Goal: Task Accomplishment & Management: Use online tool/utility

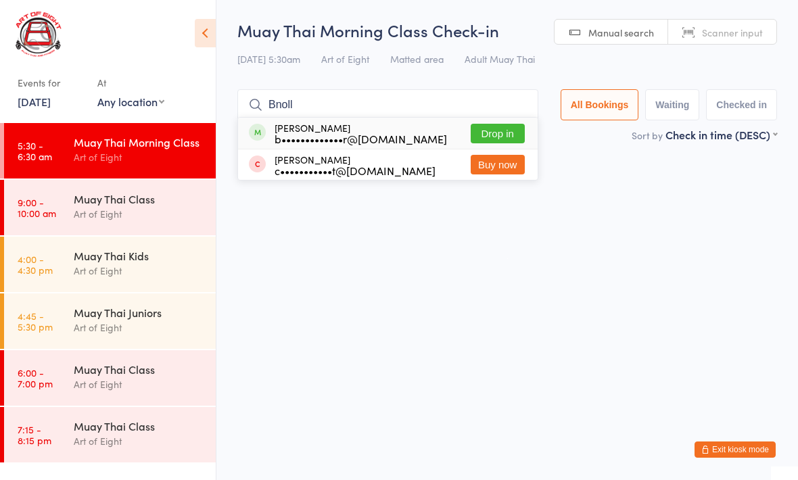
type input "Bnoll"
click at [501, 132] on button "Drop in" at bounding box center [498, 134] width 54 height 20
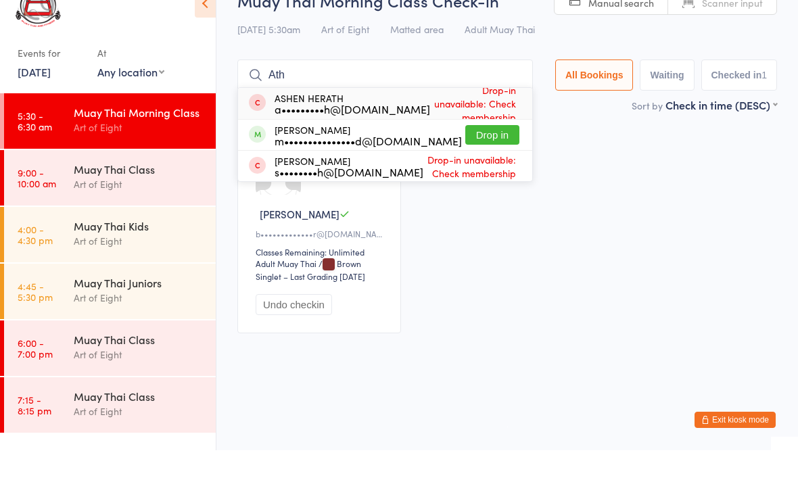
type input "Ath"
click at [491, 155] on button "Drop in" at bounding box center [493, 165] width 54 height 20
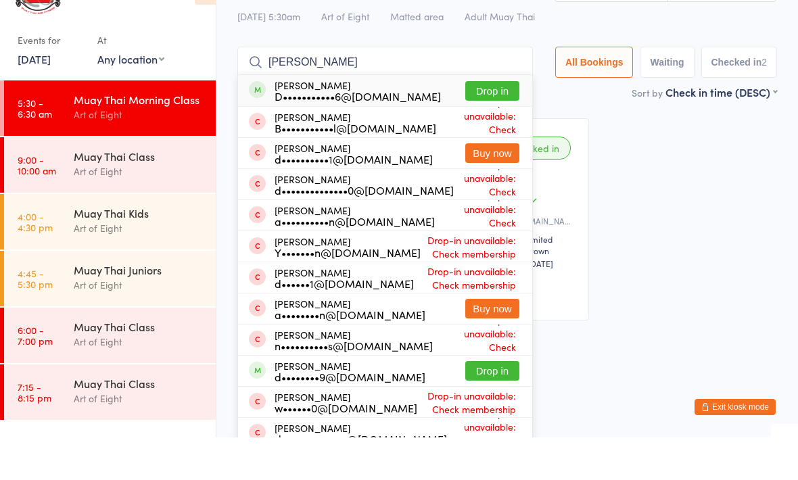
type input "[PERSON_NAME]"
click at [480, 404] on button "Drop in" at bounding box center [493, 414] width 54 height 20
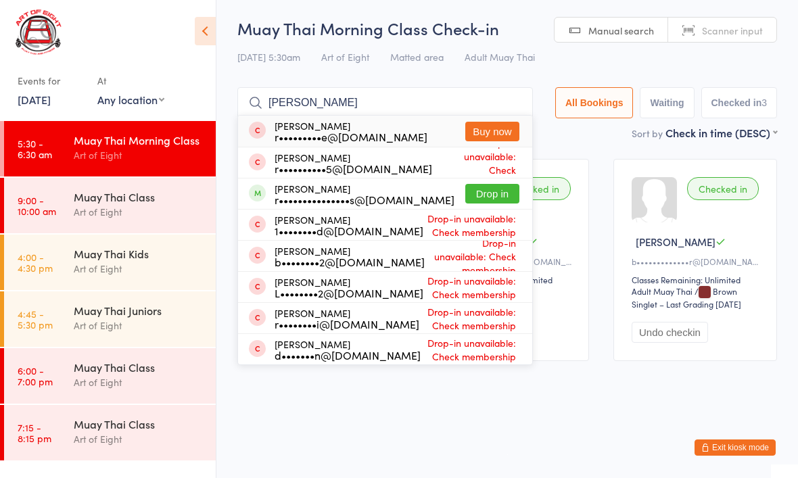
type input "[PERSON_NAME]"
click at [468, 191] on button "Drop in" at bounding box center [493, 196] width 54 height 20
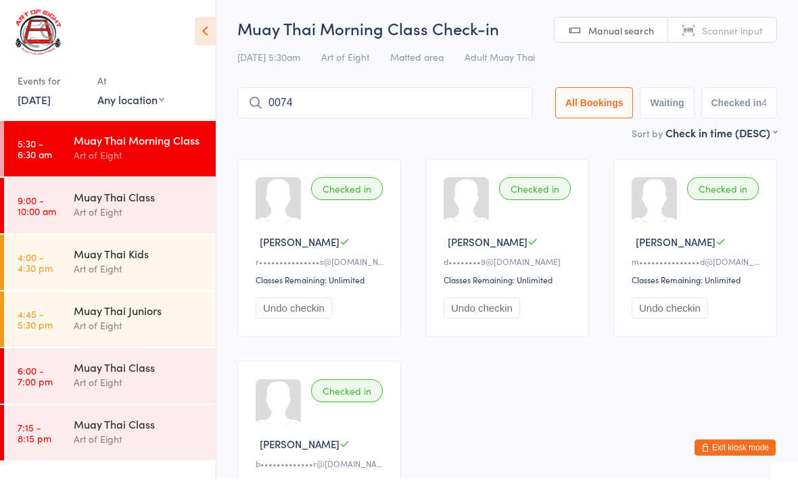
type input "0074"
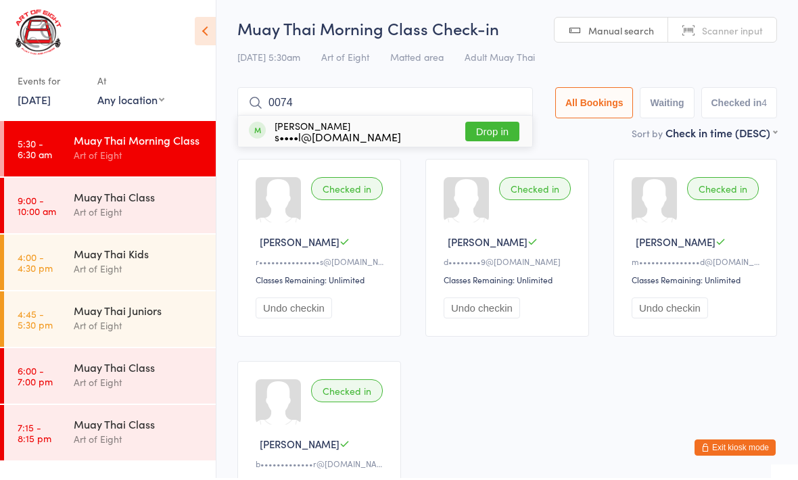
click at [476, 133] on button "Drop in" at bounding box center [493, 134] width 54 height 20
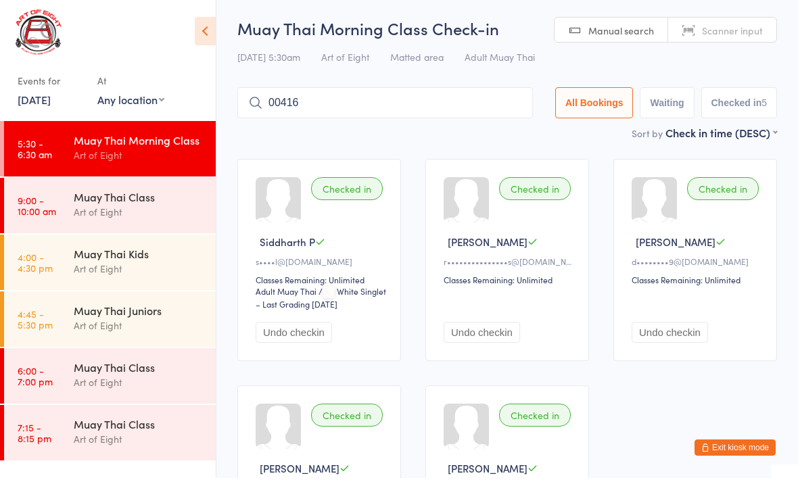
type input "00416"
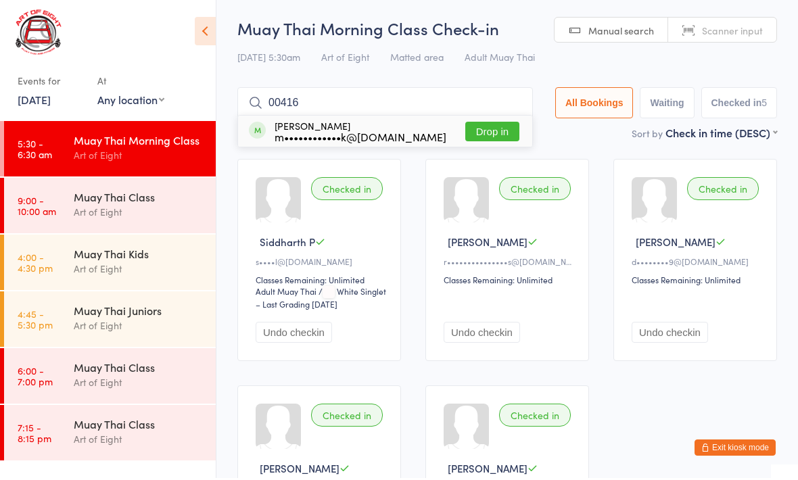
click at [493, 140] on button "Drop in" at bounding box center [493, 134] width 54 height 20
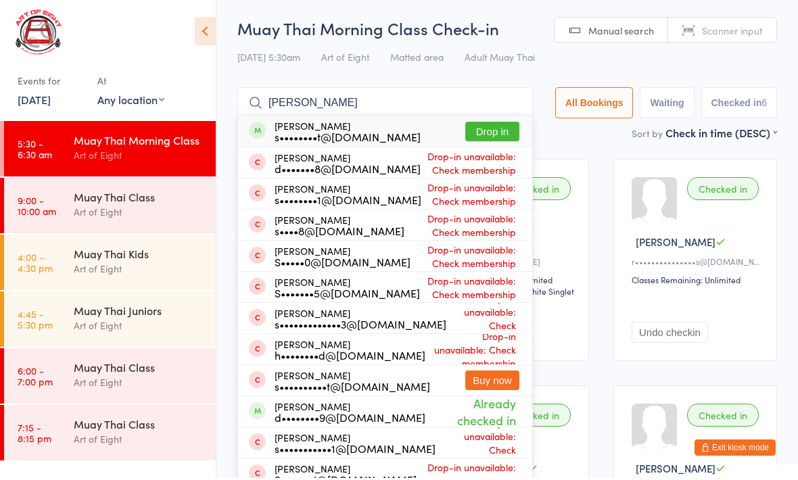
type input "[PERSON_NAME]"
click at [501, 124] on button "Drop in" at bounding box center [493, 134] width 54 height 20
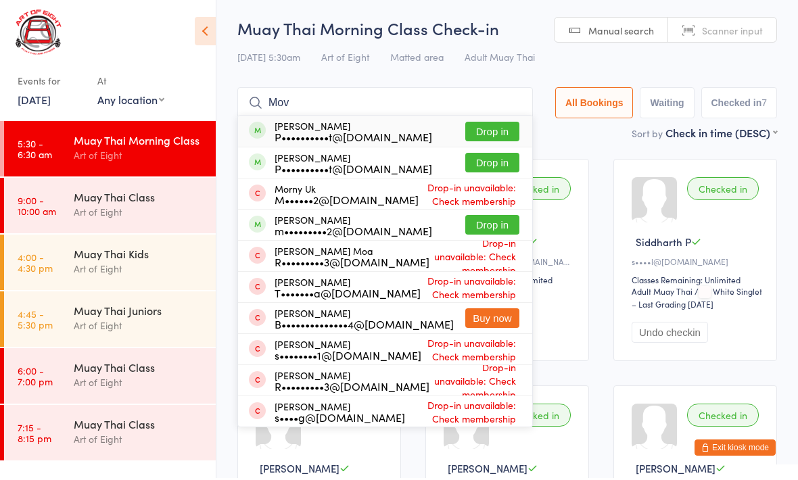
type input "Mov"
click at [471, 234] on button "Drop in" at bounding box center [493, 227] width 54 height 20
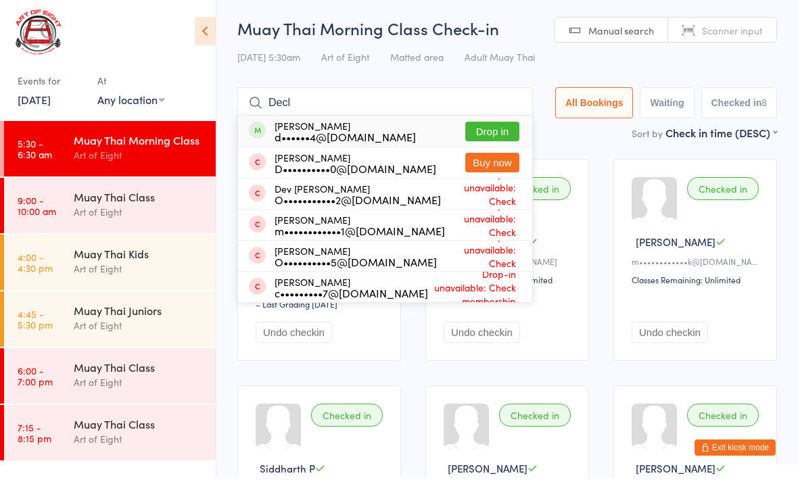
type input "Decl"
click at [495, 131] on button "Drop in" at bounding box center [493, 134] width 54 height 20
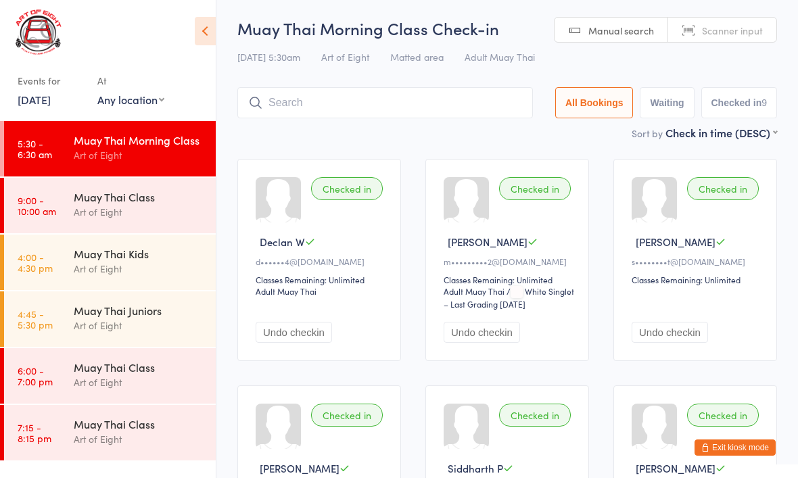
click at [366, 109] on input "search" at bounding box center [386, 104] width 296 height 31
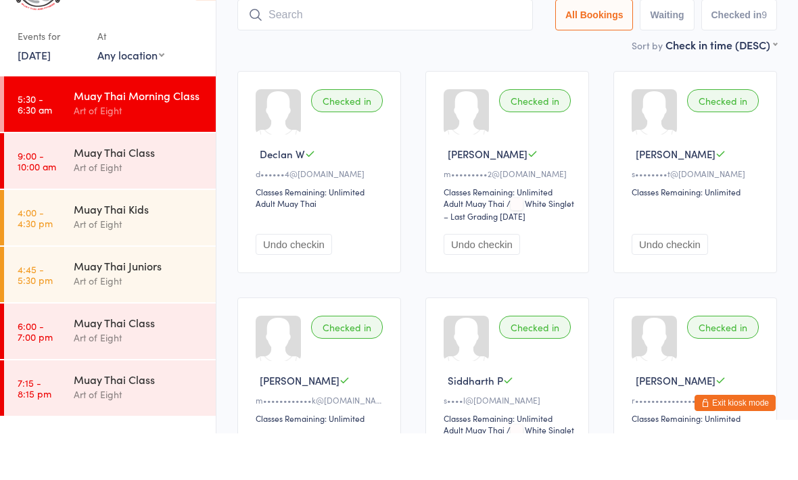
scroll to position [44, 0]
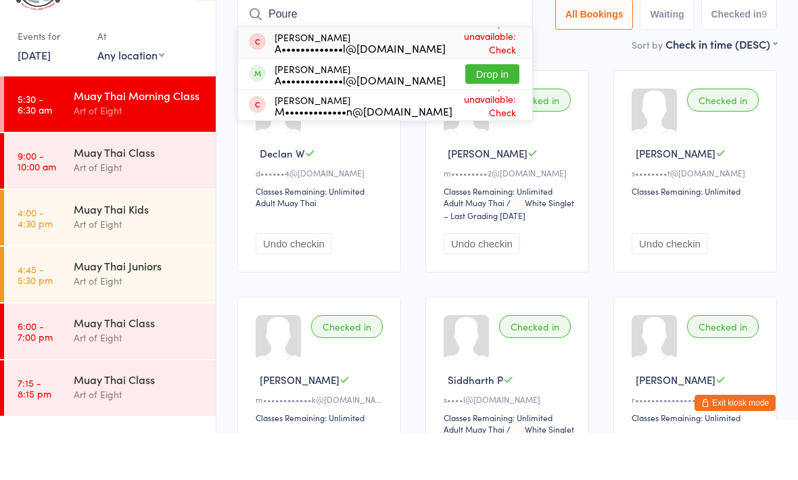
type input "Poure"
click at [484, 111] on button "Drop in" at bounding box center [493, 121] width 54 height 20
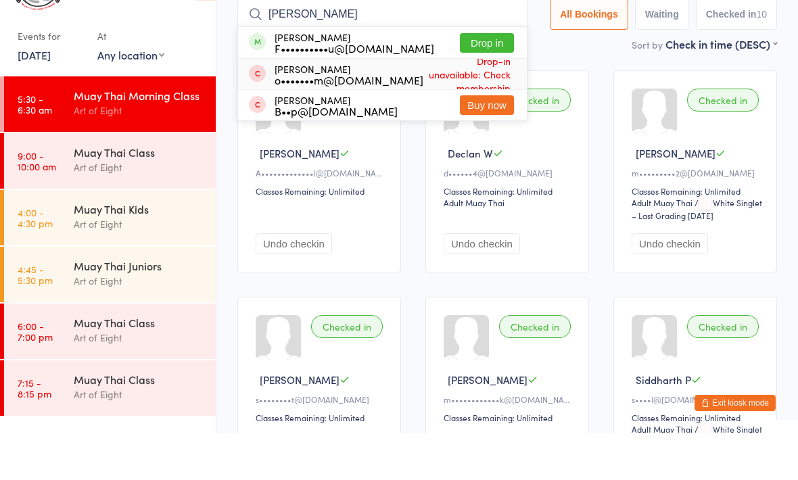
type input "[PERSON_NAME]"
click at [482, 97] on span "Drop-in unavailable: Check membership" at bounding box center [469, 120] width 91 height 47
type input "[PERSON_NAME]"
click at [489, 80] on button "Drop in" at bounding box center [487, 90] width 54 height 20
